Goal: Information Seeking & Learning: Find specific fact

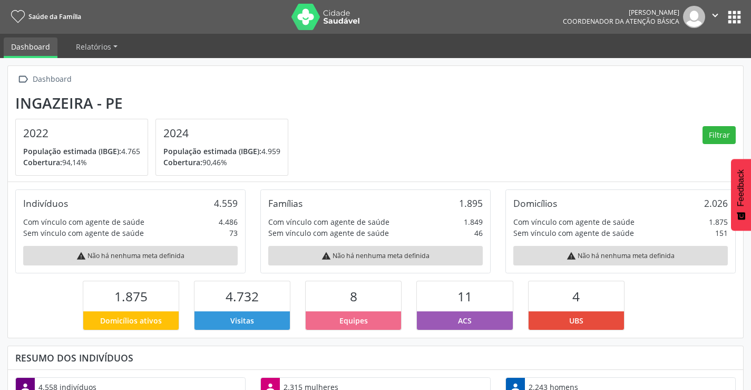
click at [739, 28] on nav "Saúde da Família Renato Kleiton Silva Coordenador da Atenção Básica  Configura…" at bounding box center [375, 17] width 751 height 34
click at [738, 20] on button "apps" at bounding box center [734, 17] width 18 height 18
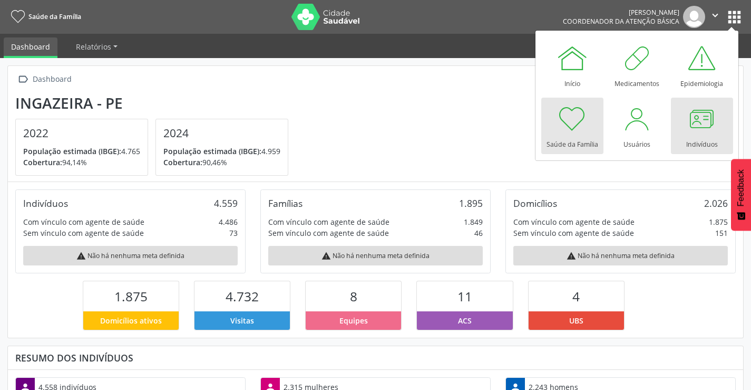
click at [693, 121] on div at bounding box center [702, 119] width 32 height 32
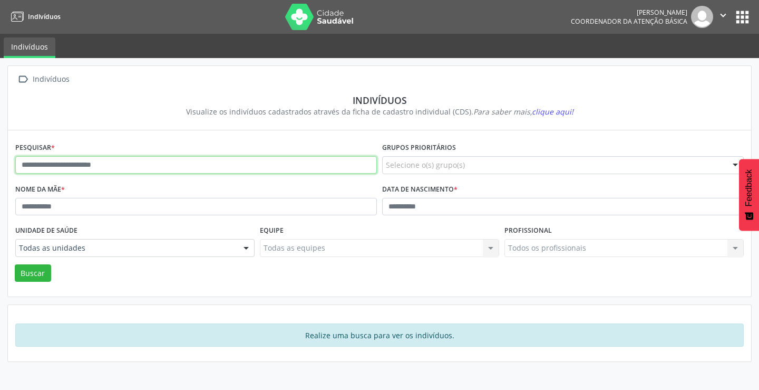
click at [79, 164] on input "text" at bounding box center [196, 165] width 362 height 18
type input "**********"
click at [15, 264] on button "Buscar" at bounding box center [33, 273] width 36 height 18
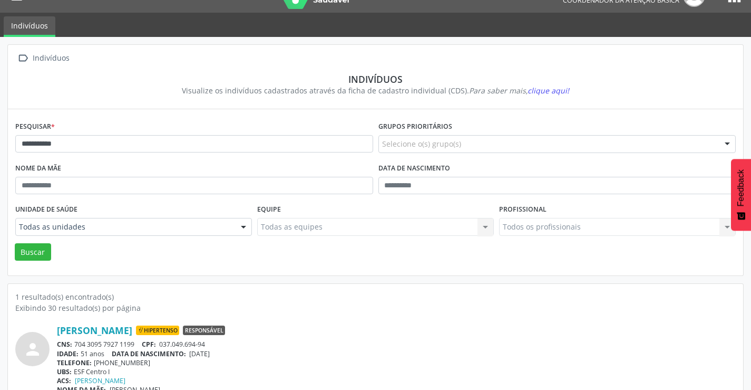
scroll to position [41, 0]
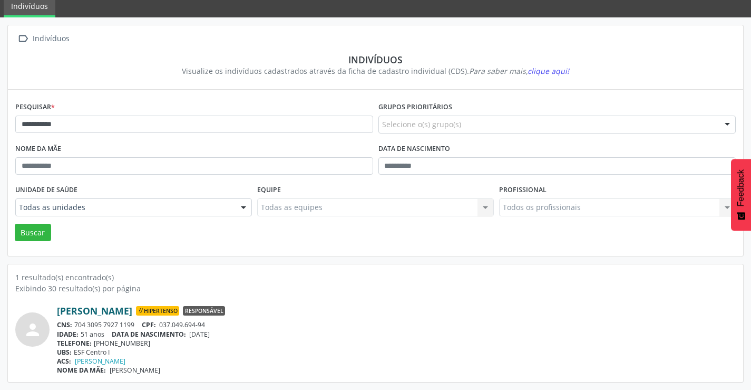
click at [123, 308] on link "[PERSON_NAME]" at bounding box center [94, 311] width 75 height 12
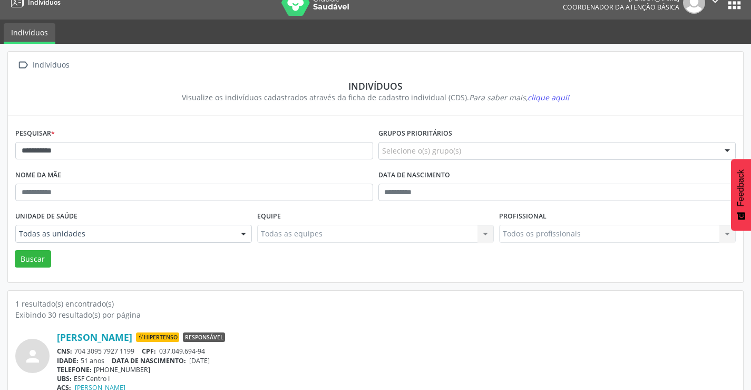
scroll to position [0, 0]
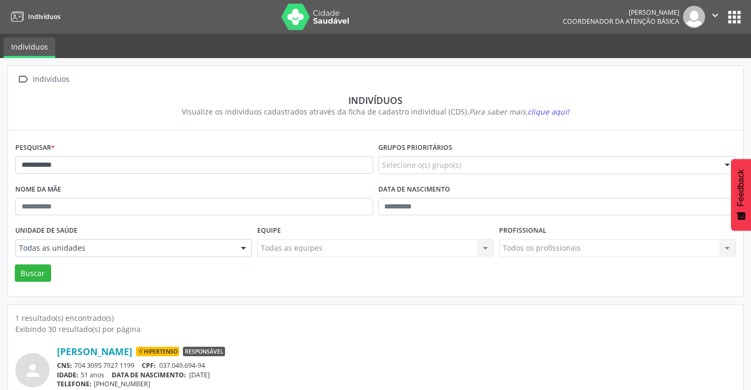
click at [553, 110] on span "clique aqui!" at bounding box center [549, 111] width 42 height 10
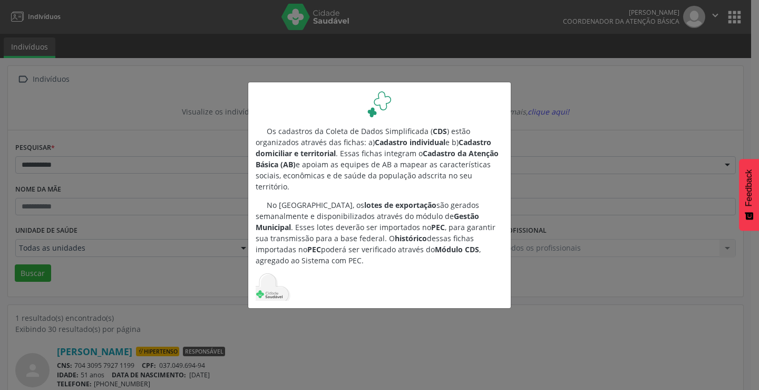
click at [541, 253] on div "Os cadastros da Coleta de Dados Simplificada ( CDS ) estão organizados através …" at bounding box center [379, 195] width 759 height 390
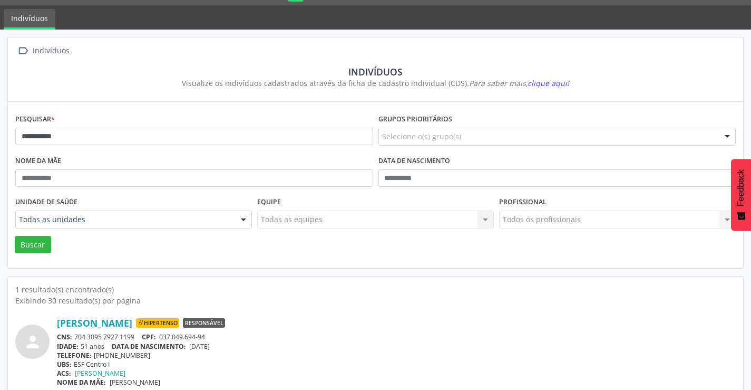
scroll to position [41, 0]
